Goal: Navigation & Orientation: Find specific page/section

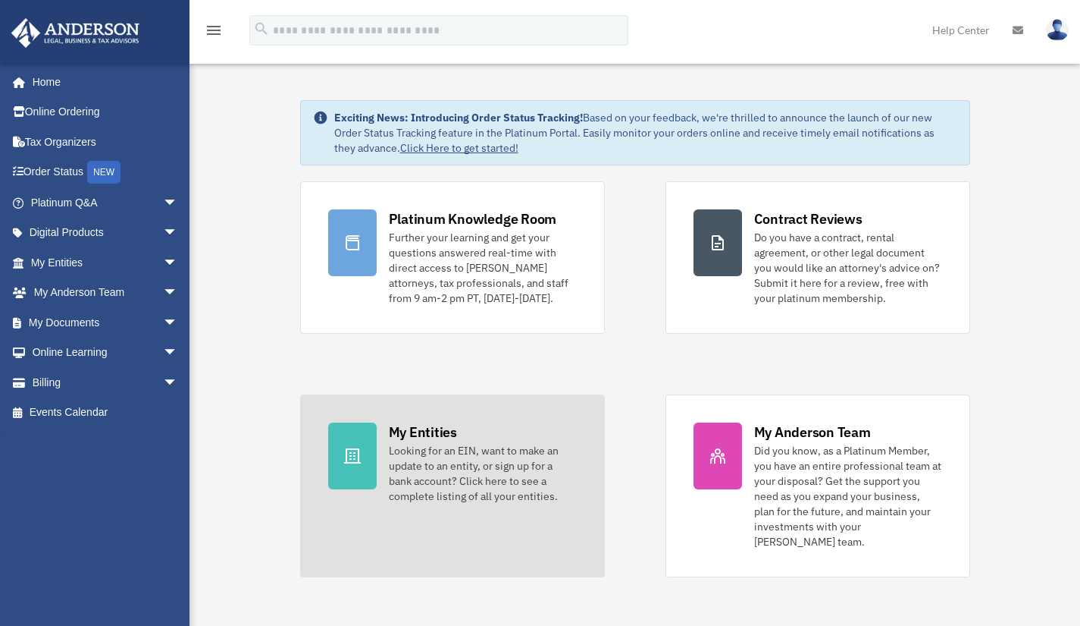
click at [434, 437] on div "My Entities" at bounding box center [423, 431] width 68 height 19
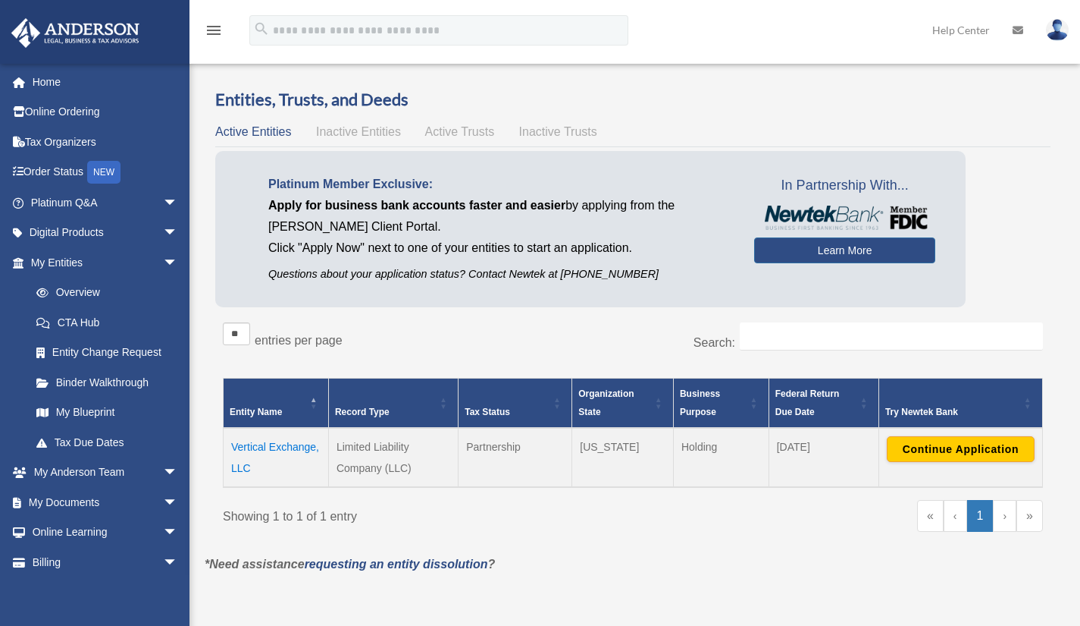
click at [456, 131] on span "Active Trusts" at bounding box center [460, 131] width 70 height 13
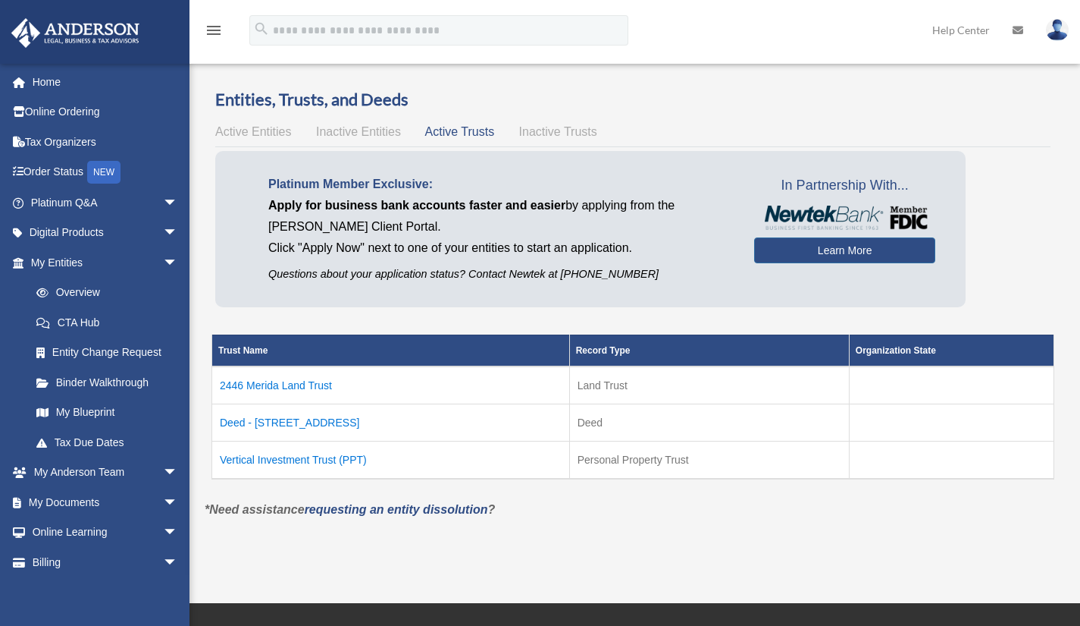
click at [291, 459] on td "Vertical Investment Trust (PPT)" at bounding box center [391, 460] width 358 height 38
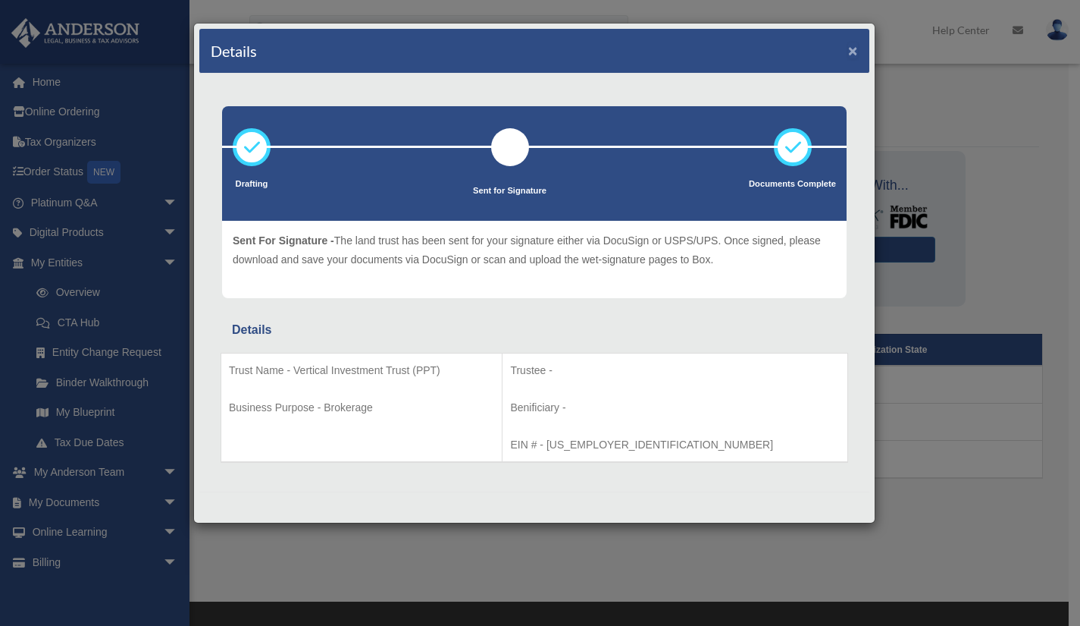
click at [854, 49] on button "×" at bounding box center [853, 50] width 10 height 16
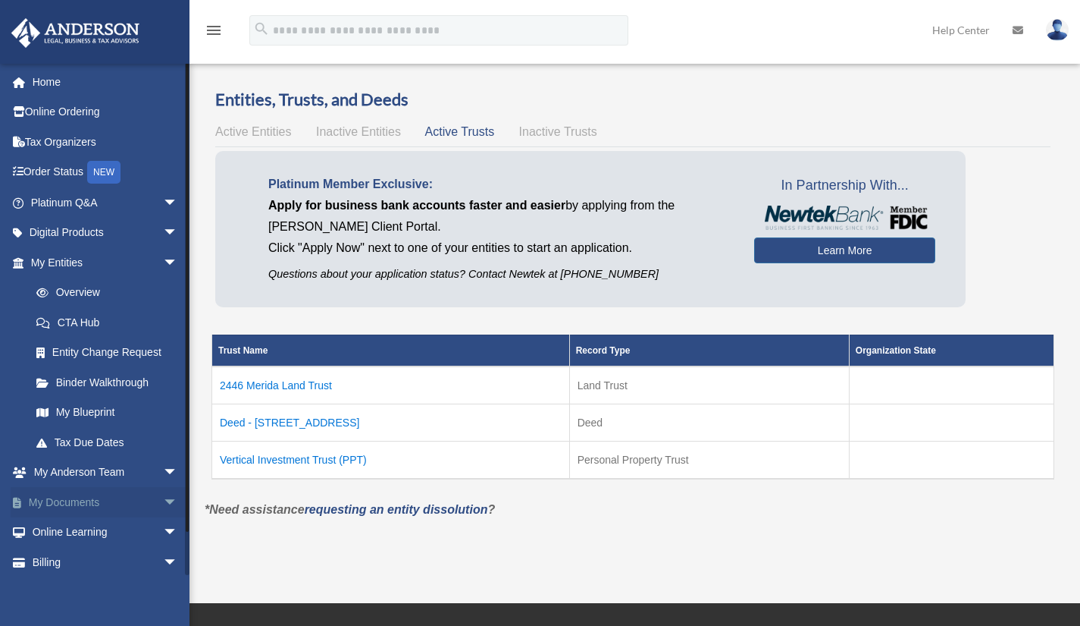
click at [70, 500] on link "My Documents arrow_drop_down" at bounding box center [106, 502] width 190 height 30
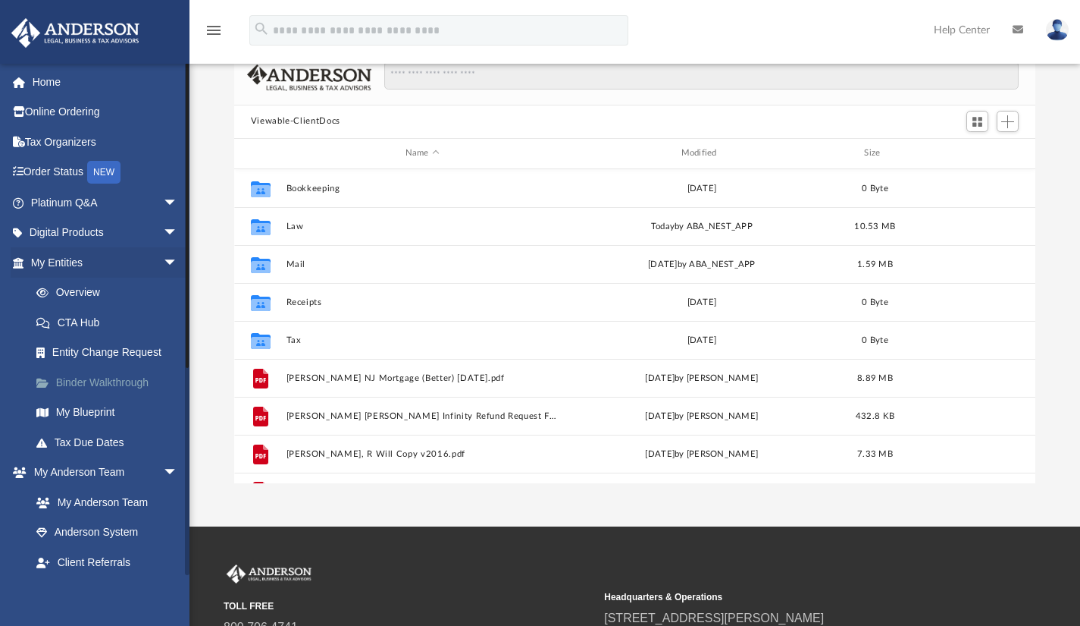
click at [116, 380] on link "Binder Walkthrough" at bounding box center [111, 382] width 180 height 30
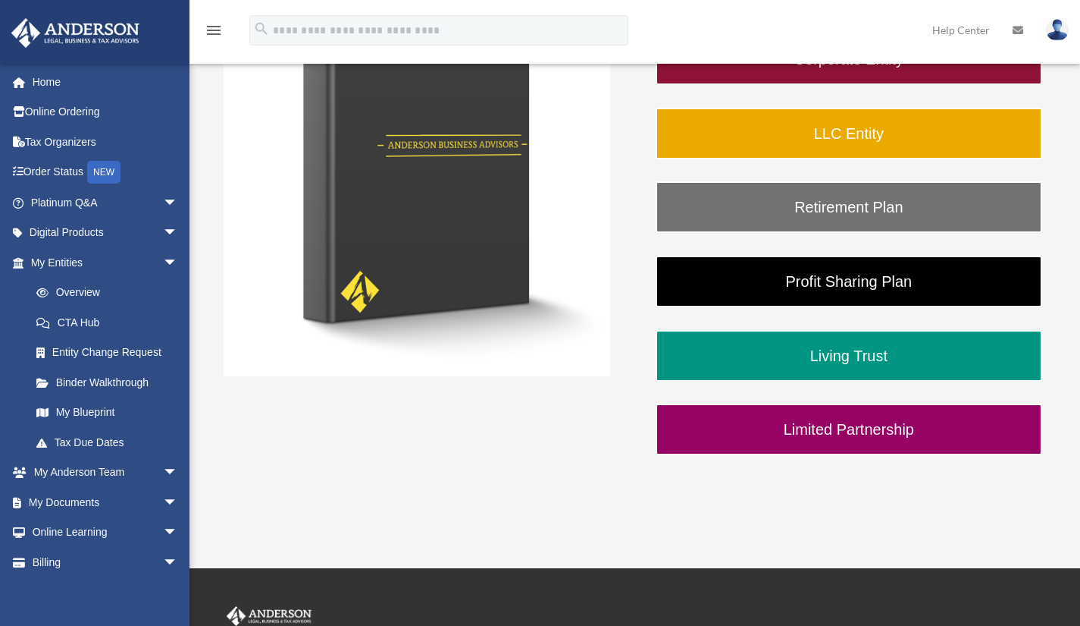
scroll to position [330, 0]
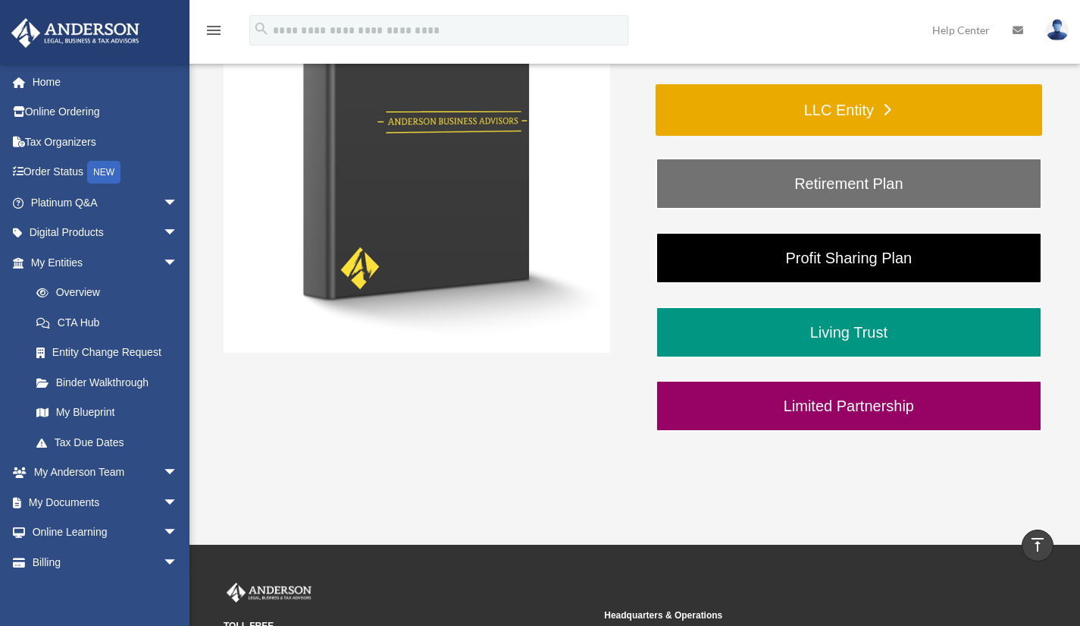
click at [852, 104] on link "LLC Entity" at bounding box center [849, 110] width 387 height 52
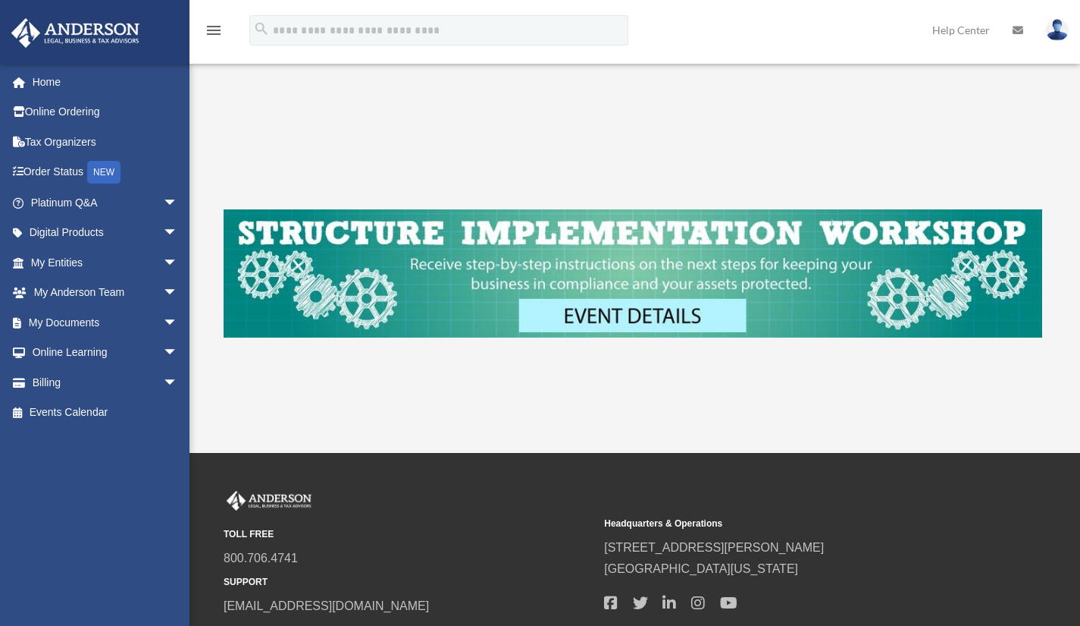
scroll to position [623, 0]
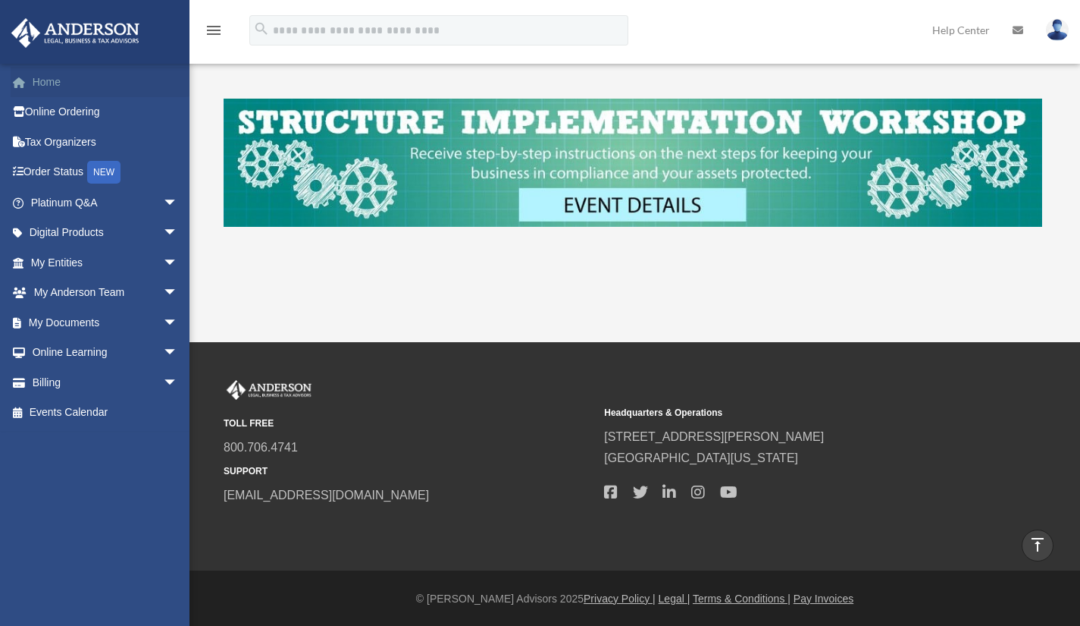
click at [43, 82] on link "Home" at bounding box center [106, 82] width 190 height 30
